Goal: Transaction & Acquisition: Purchase product/service

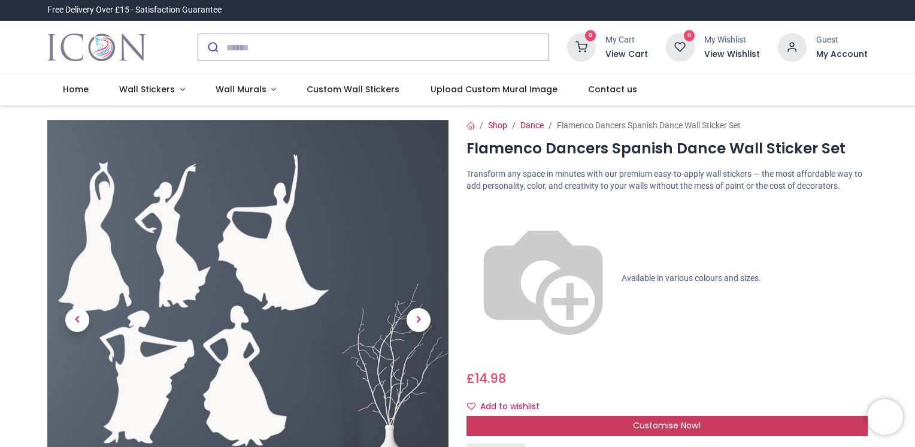
click at [699, 419] on span "Customise Now!" at bounding box center [667, 425] width 68 height 12
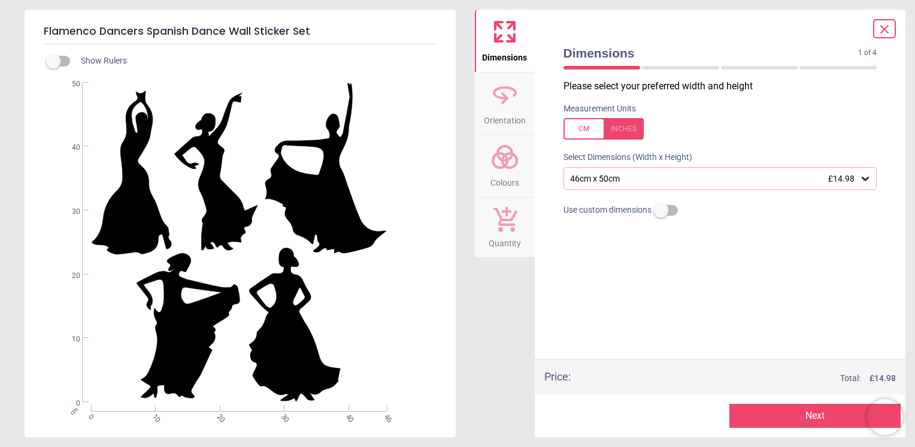
click at [673, 176] on div "46cm x 50cm £14.98" at bounding box center [714, 179] width 291 height 10
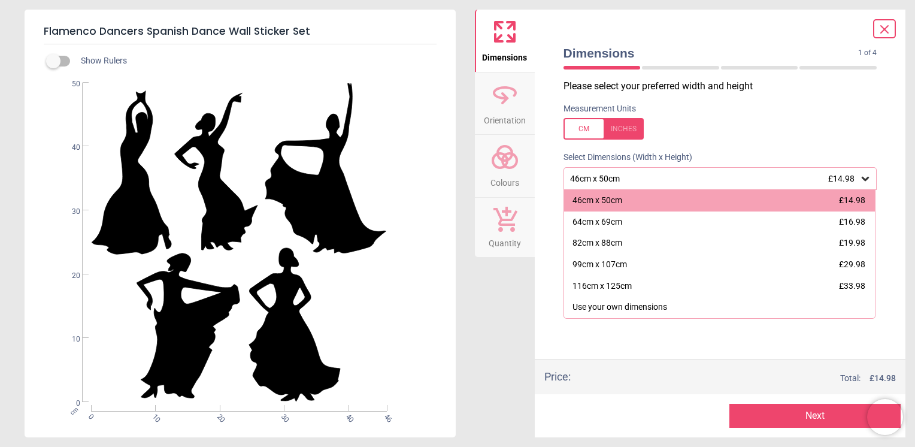
click at [890, 30] on icon at bounding box center [885, 29] width 14 height 14
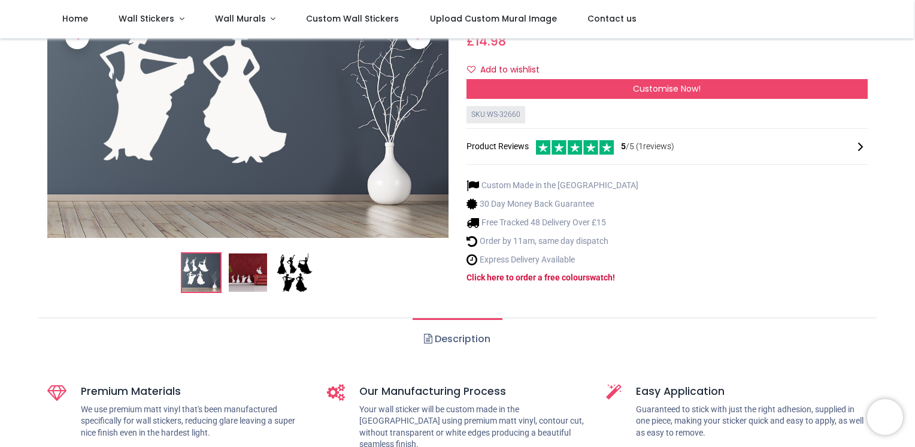
scroll to position [276, 0]
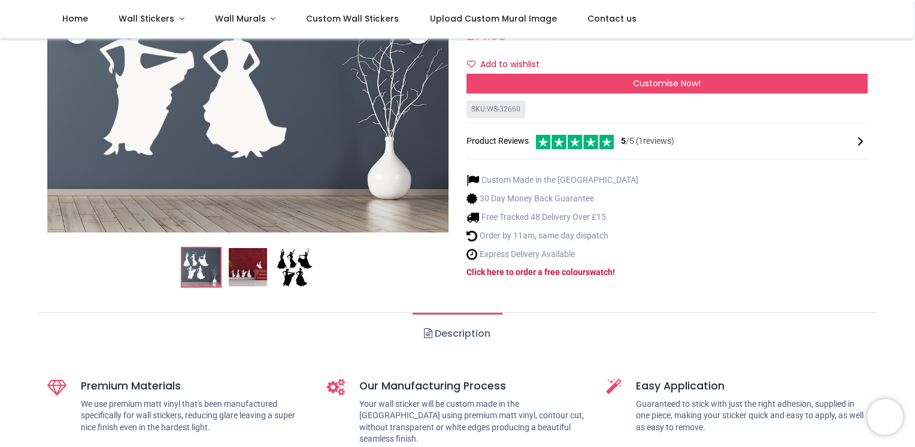
click at [249, 249] on img at bounding box center [248, 268] width 38 height 38
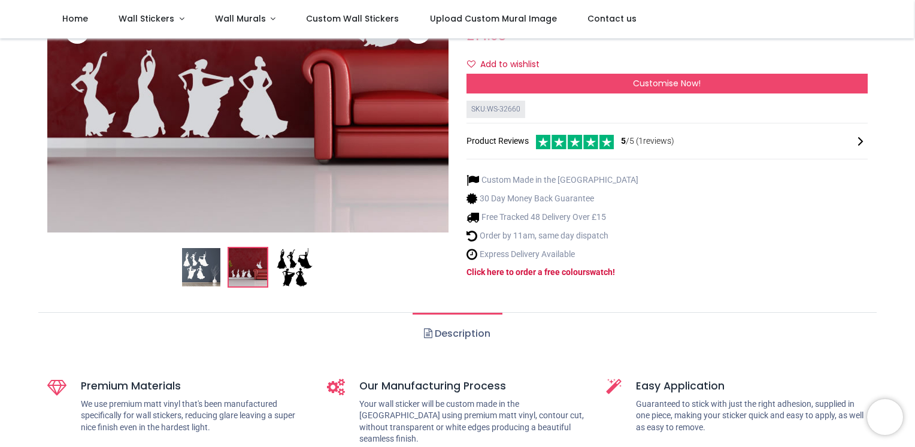
scroll to position [288, 0]
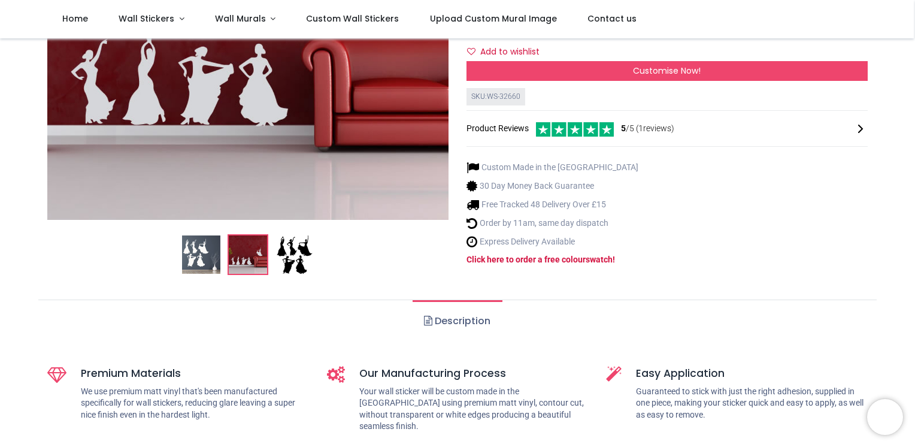
click at [480, 300] on link "Description" at bounding box center [457, 321] width 89 height 42
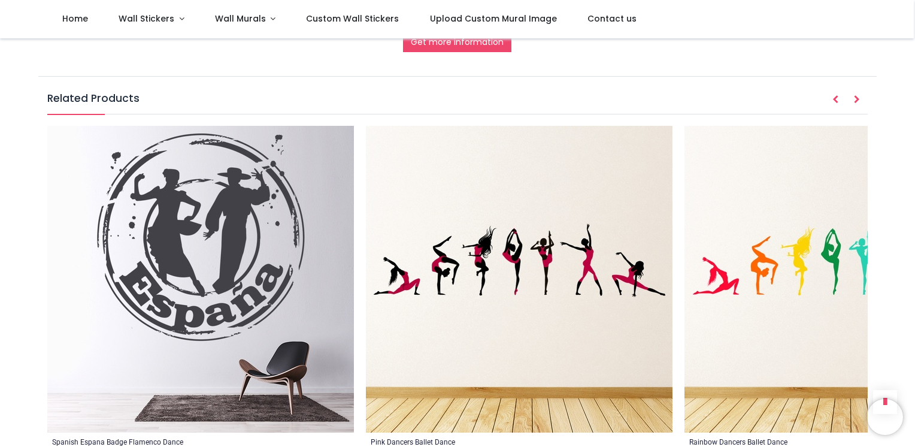
scroll to position [1486, 0]
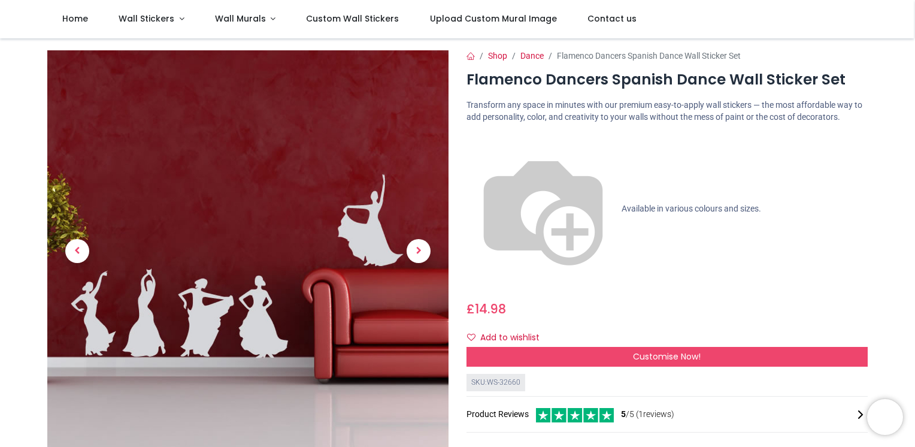
scroll to position [5, 0]
